Goal: Book appointment/travel/reservation

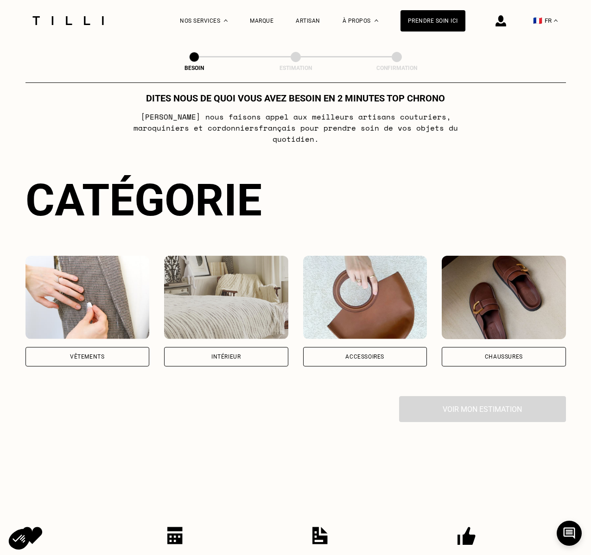
scroll to position [23, 0]
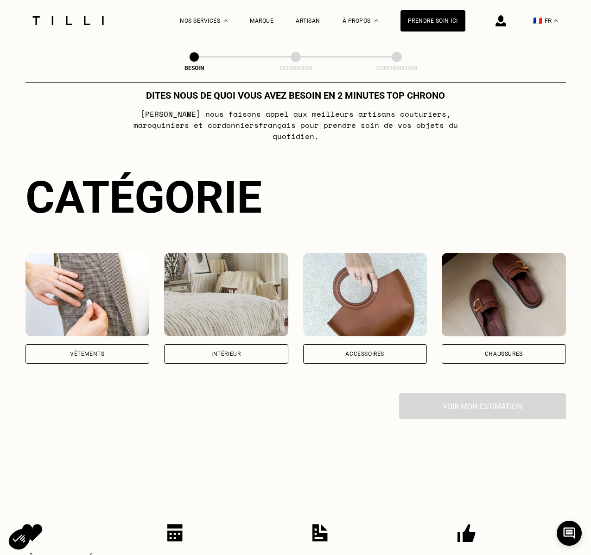
click at [89, 351] on div "Vêtements" at bounding box center [87, 354] width 34 height 6
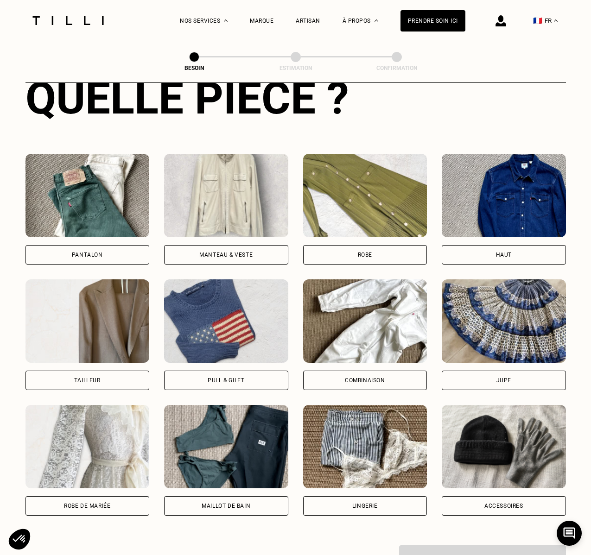
scroll to position [380, 0]
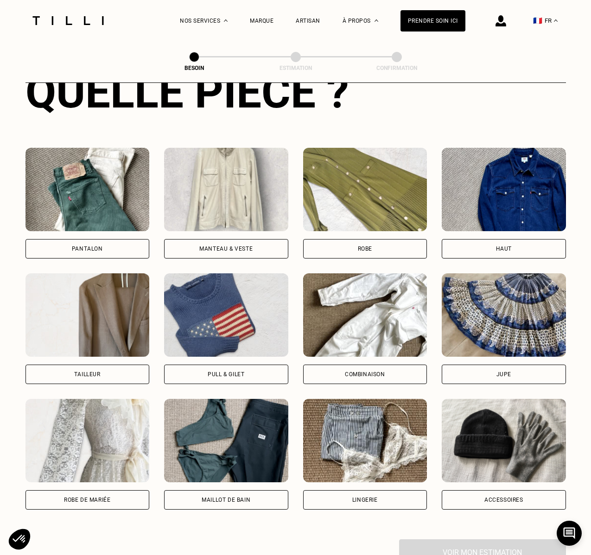
click at [510, 246] on div "Haut" at bounding box center [504, 249] width 16 height 6
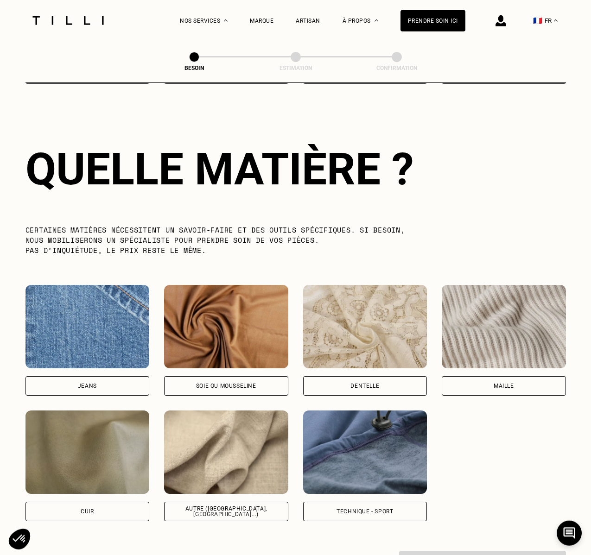
scroll to position [806, 0]
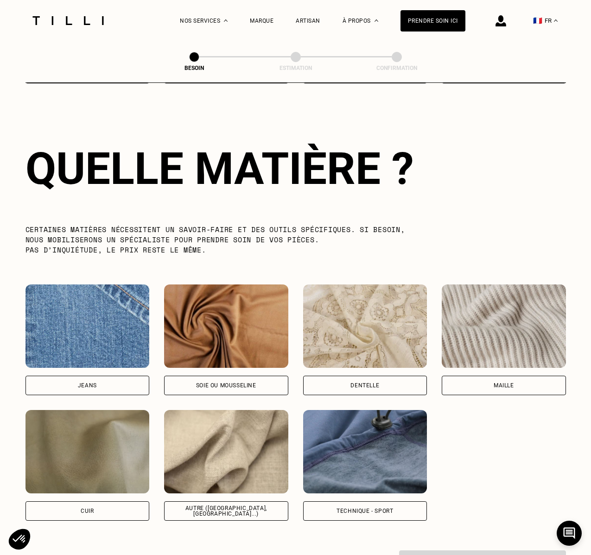
click at [489, 377] on div "Maille" at bounding box center [504, 385] width 124 height 19
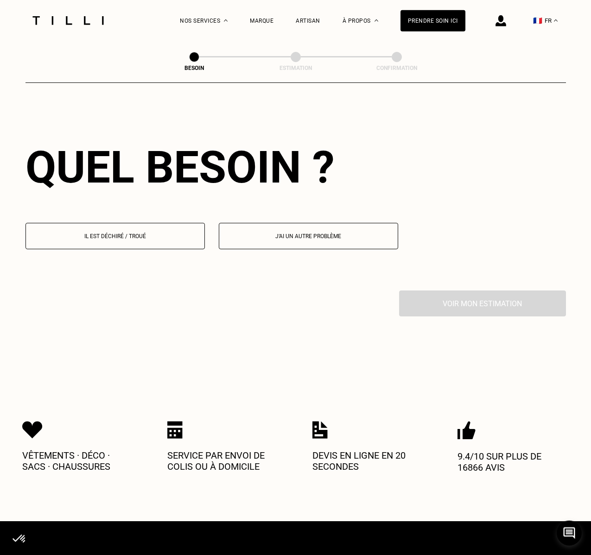
scroll to position [1246, 0]
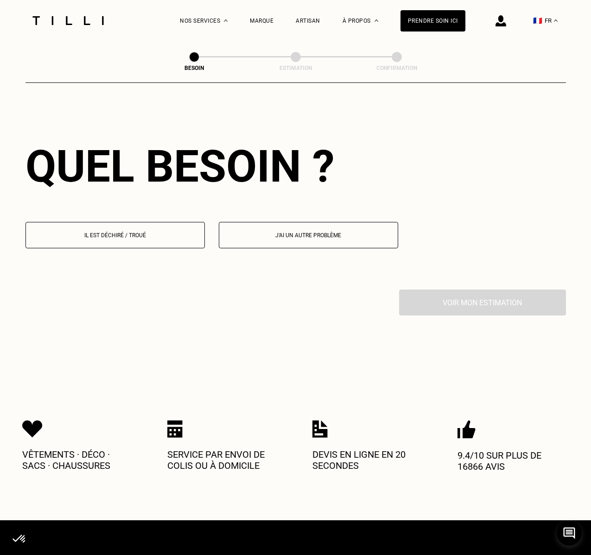
click at [304, 232] on p "J‘ai un autre problème" at bounding box center [308, 235] width 169 height 6
select select "FR"
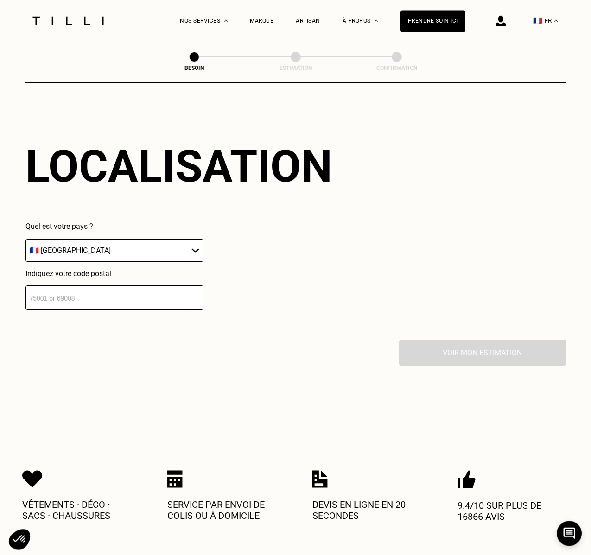
scroll to position [1426, 0]
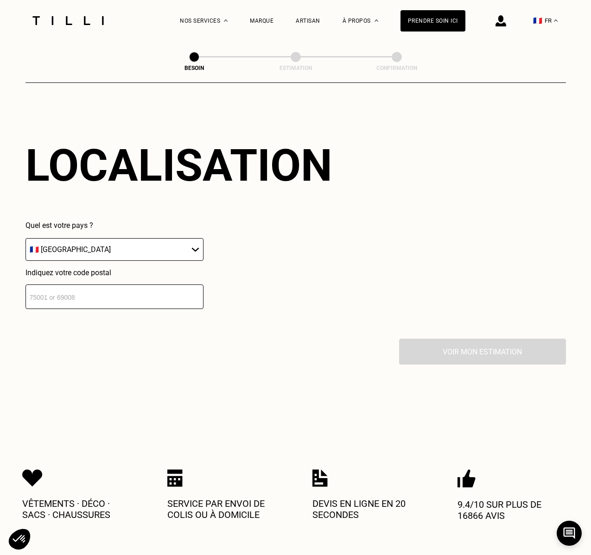
click at [193, 295] on input "-1" at bounding box center [114, 297] width 178 height 25
drag, startPoint x: 57, startPoint y: 293, endPoint x: 25, endPoint y: 295, distance: 32.0
click at [25, 295] on input "-1" at bounding box center [114, 297] width 178 height 25
type input "75"
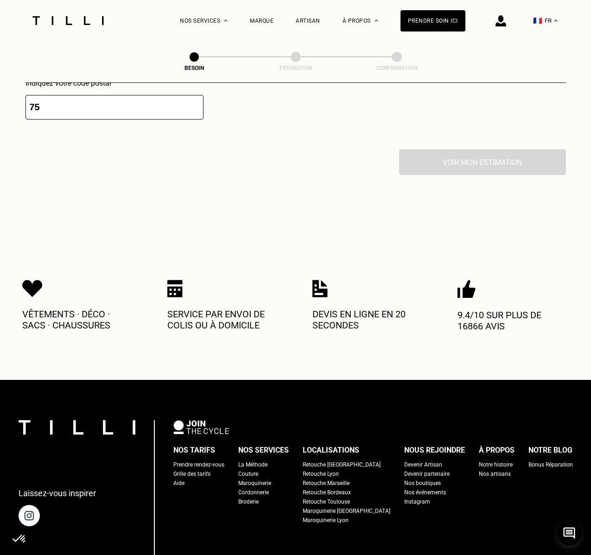
scroll to position [1619, 0]
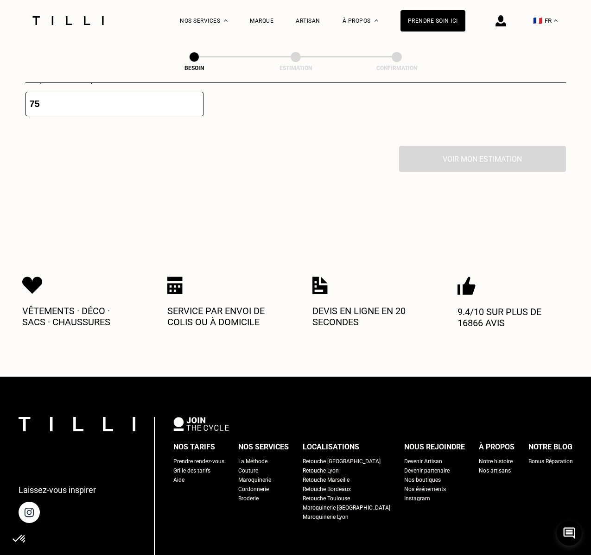
click at [205, 468] on div "Grille des tarifs" at bounding box center [191, 470] width 37 height 9
select select "FR"
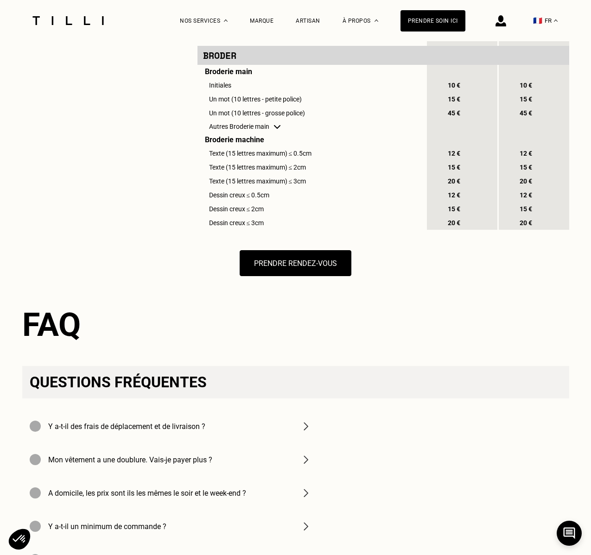
scroll to position [983, 0]
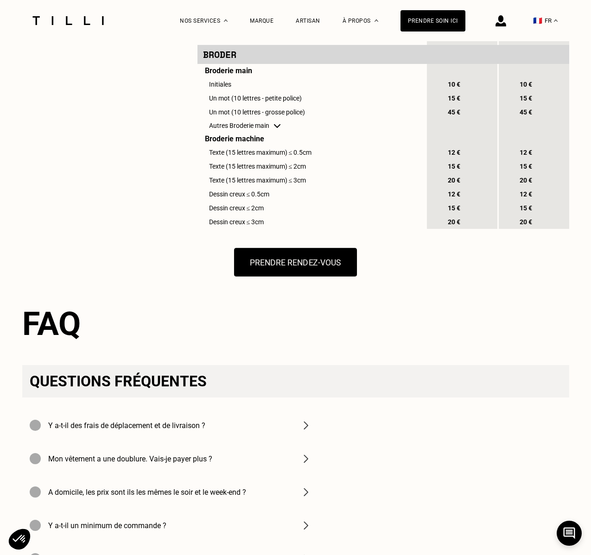
click at [289, 277] on button "Prendre rendez-vous" at bounding box center [295, 262] width 123 height 29
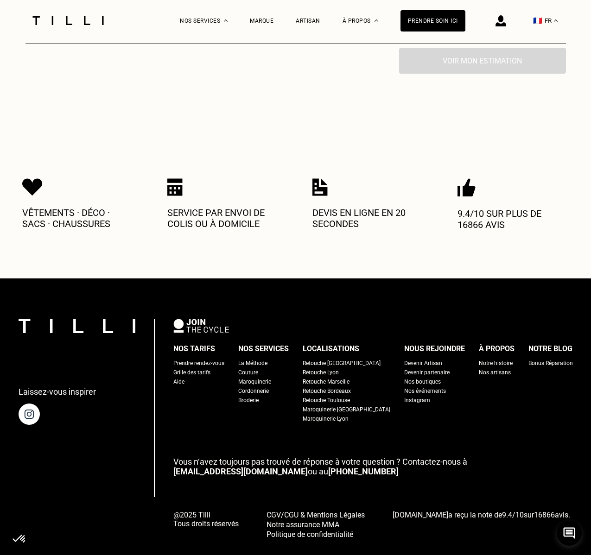
scroll to position [383, 0]
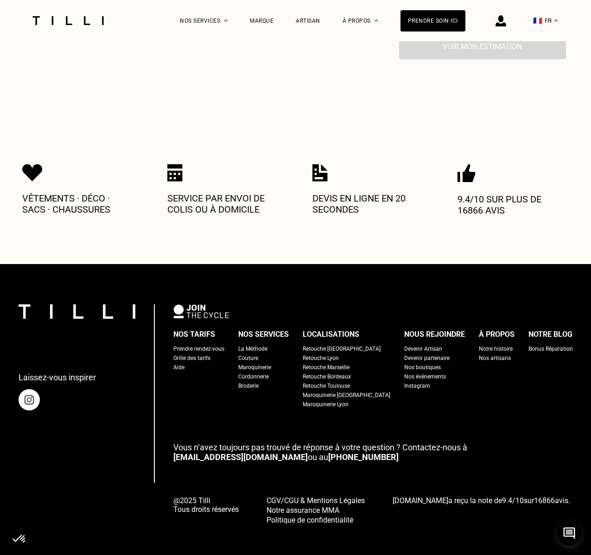
click at [459, 119] on div "Vêtements · Déco · Sacs · Chaussures Service par envoi de colis ou à domicile D…" at bounding box center [295, 189] width 547 height 149
